Goal: Find specific page/section

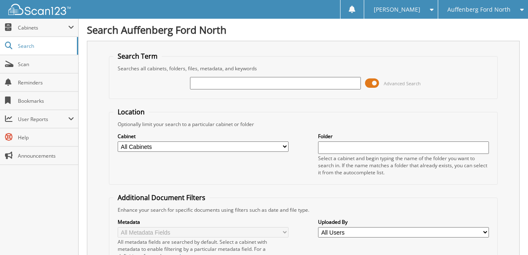
click at [226, 85] on input "text" at bounding box center [275, 83] width 171 height 12
type input "648152"
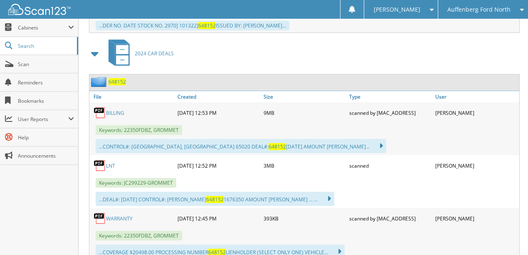
scroll to position [471, 0]
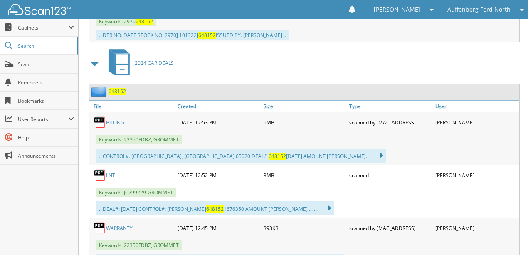
click at [110, 172] on link "LNT" at bounding box center [110, 175] width 9 height 7
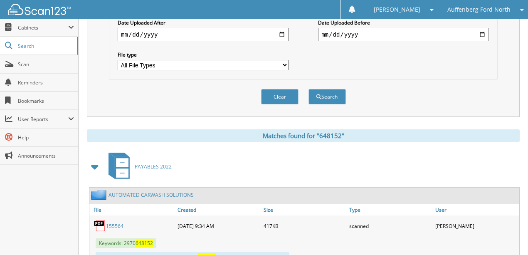
click at [273, 89] on button "Clear" at bounding box center [279, 96] width 37 height 15
